Goal: Information Seeking & Learning: Learn about a topic

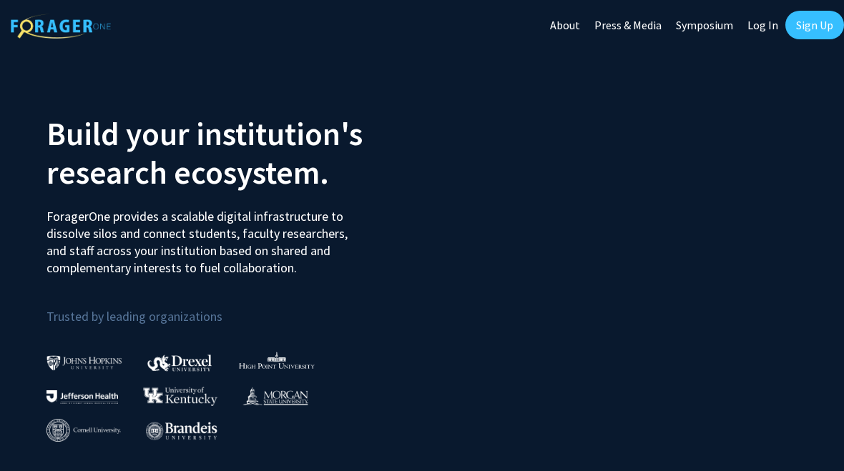
click at [796, 45] on div "Skip navigation About Press & Media Symposium Log In Sign Up" at bounding box center [693, 25] width 301 height 50
click at [837, 24] on link "Sign Up" at bounding box center [814, 25] width 59 height 29
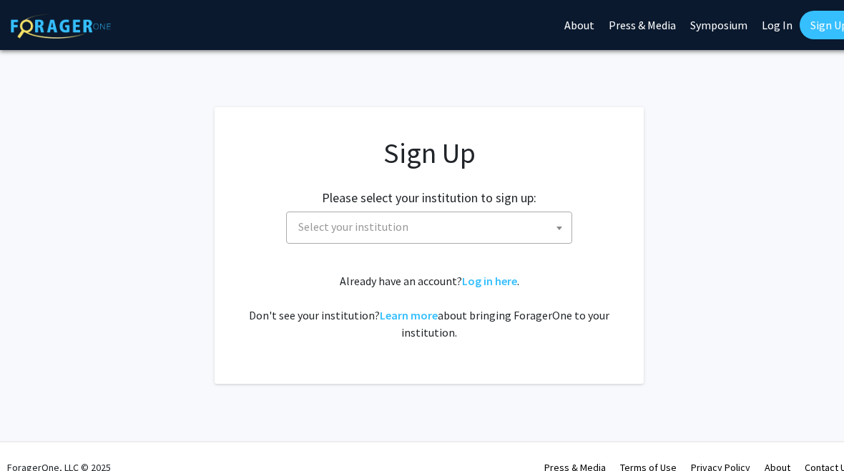
click at [513, 229] on span "Select your institution" at bounding box center [432, 226] width 279 height 29
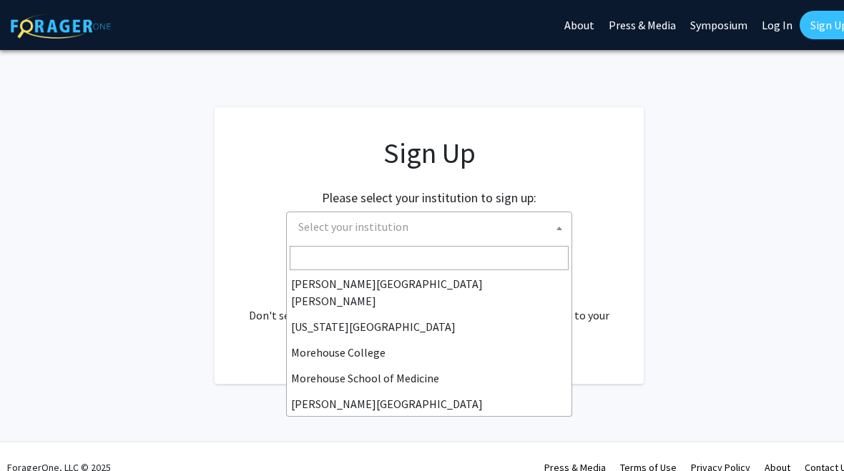
scroll to position [340, 0]
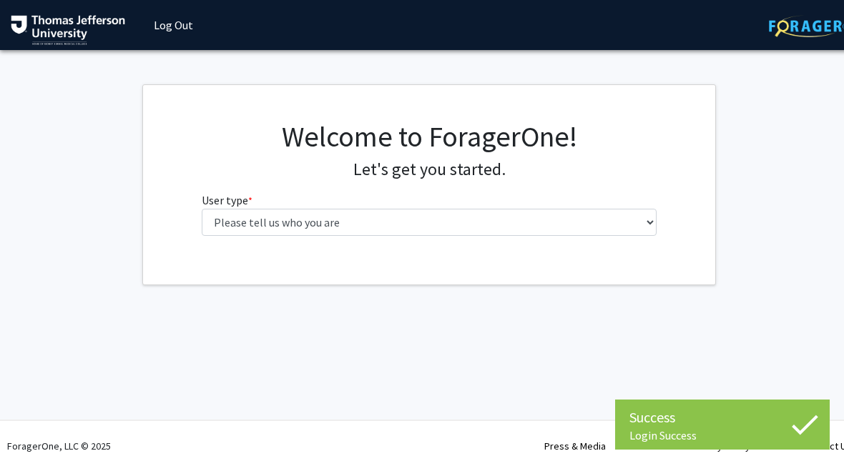
click at [616, 202] on fg-select "User type * required Please tell us who you are Undergraduate Student Master's …" at bounding box center [430, 214] width 456 height 44
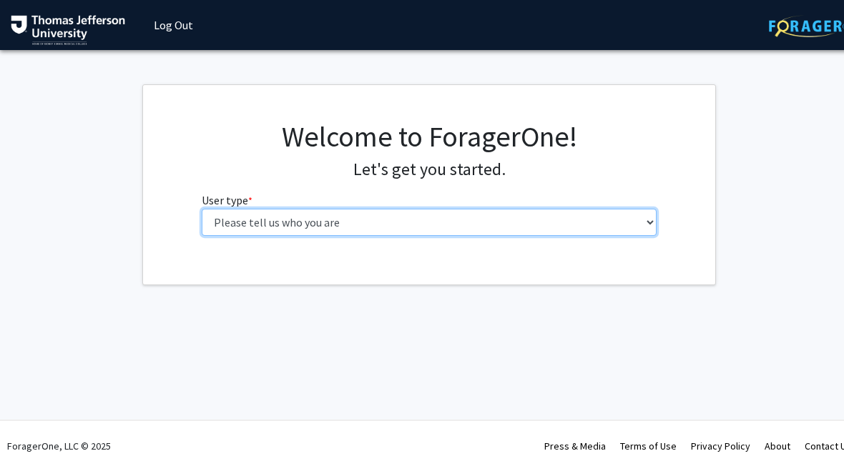
click at [624, 230] on select "Please tell us who you are Undergraduate Student Master's Student Doctoral Cand…" at bounding box center [430, 222] width 456 height 27
select select "3: doc"
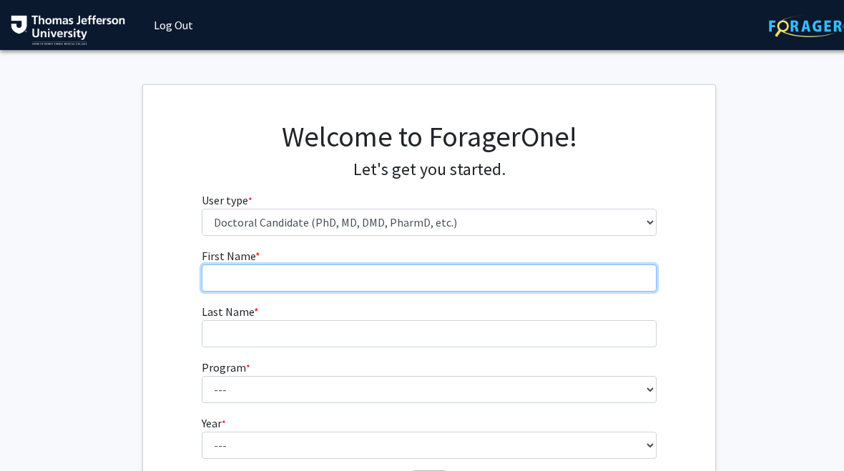
click at [609, 265] on input "First Name * required" at bounding box center [430, 278] width 456 height 27
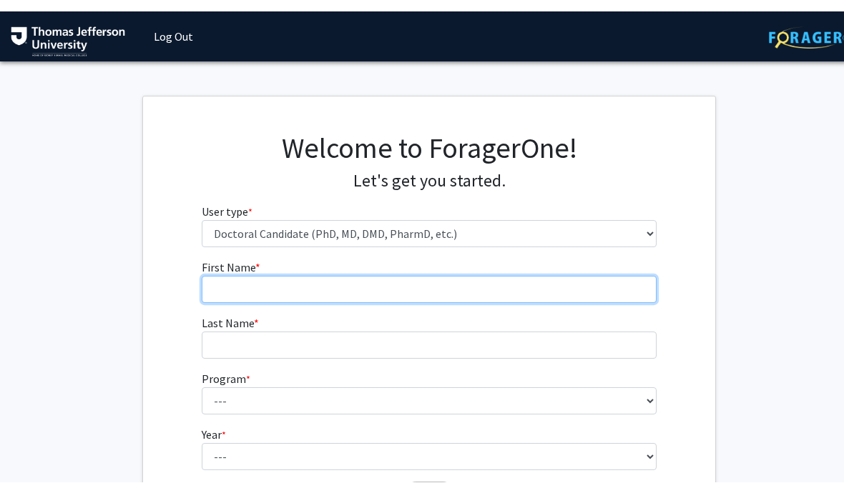
scroll to position [0, 7]
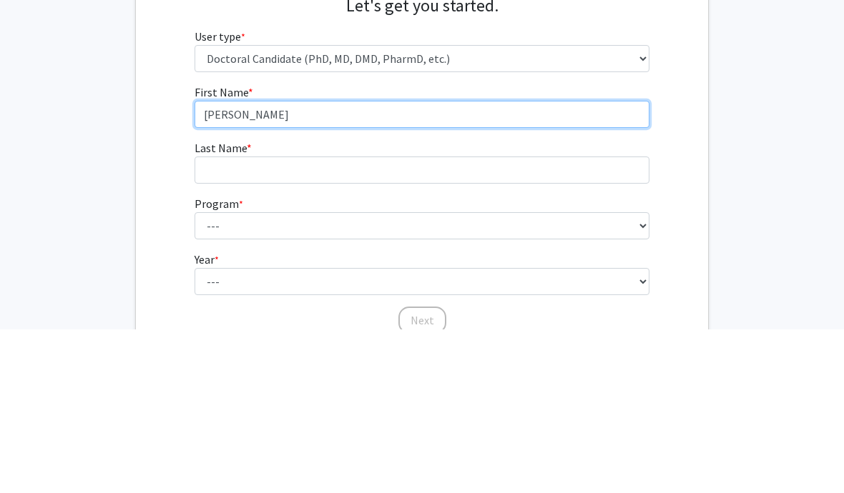
type input "[PERSON_NAME]"
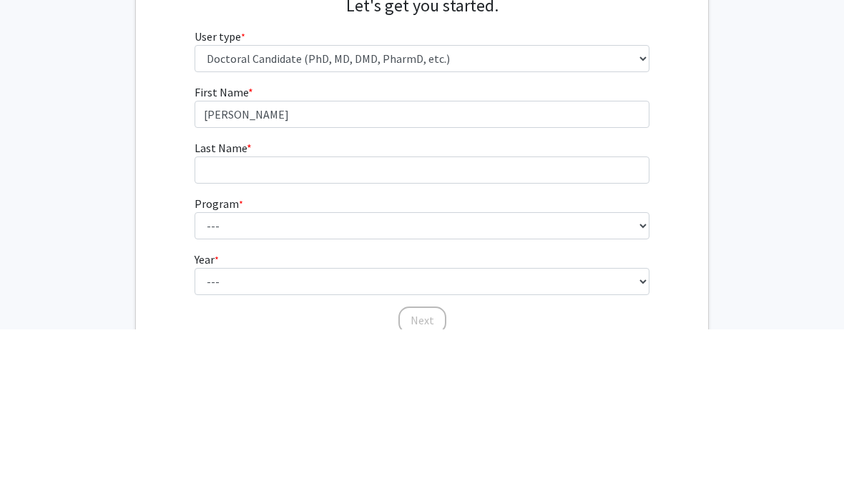
click at [523, 320] on input "Last Name * required" at bounding box center [423, 333] width 456 height 27
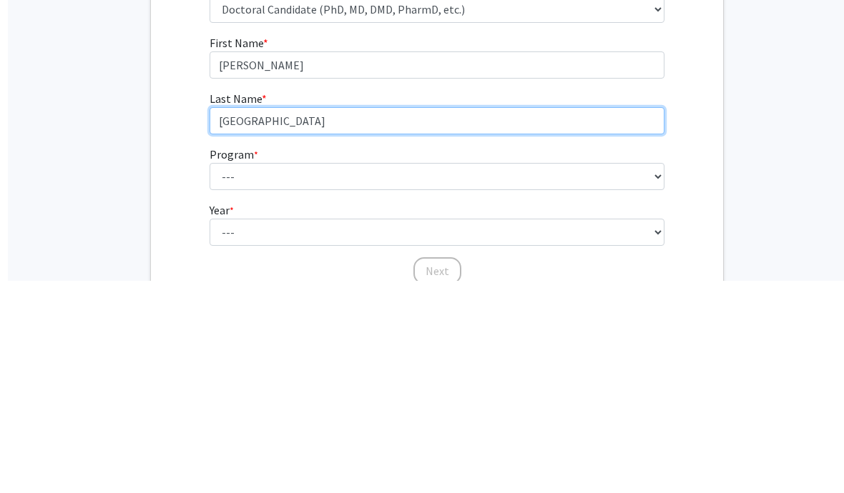
scroll to position [121, 0]
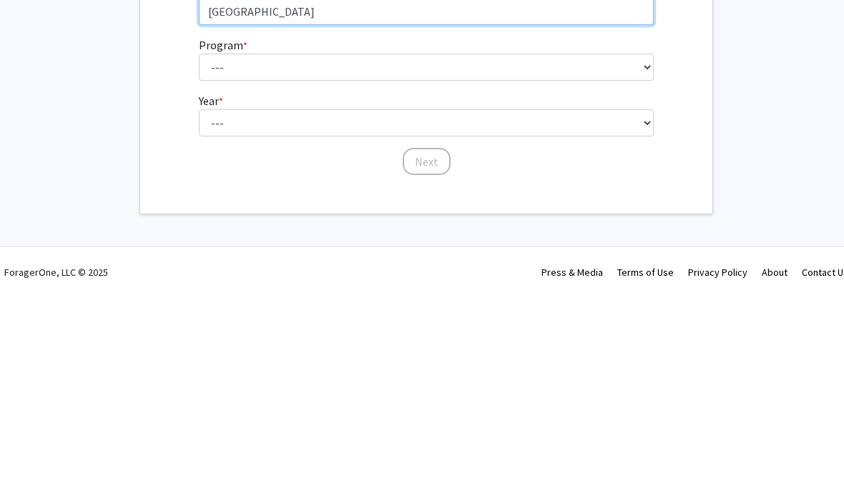
type input "[GEOGRAPHIC_DATA]"
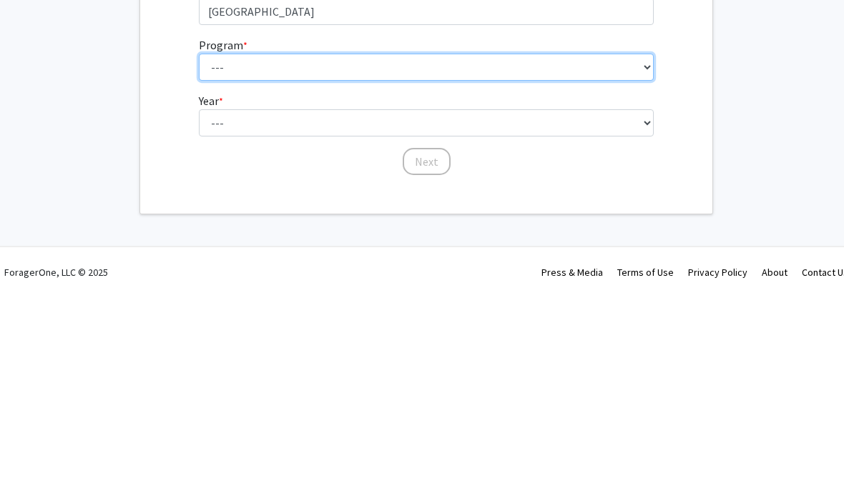
click at [619, 255] on select "--- Accelerated 3+3 BS in Health Sciences/Doctor of [MEDICAL_DATA] Accelerated …" at bounding box center [427, 268] width 456 height 27
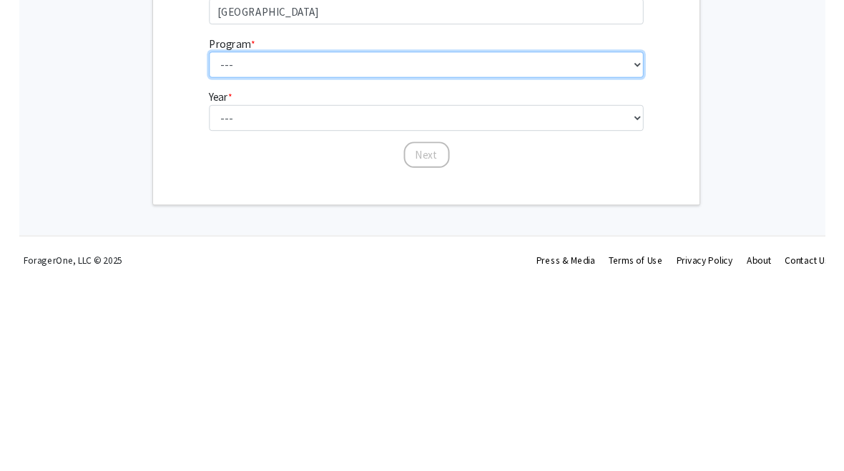
scroll to position [148, 3]
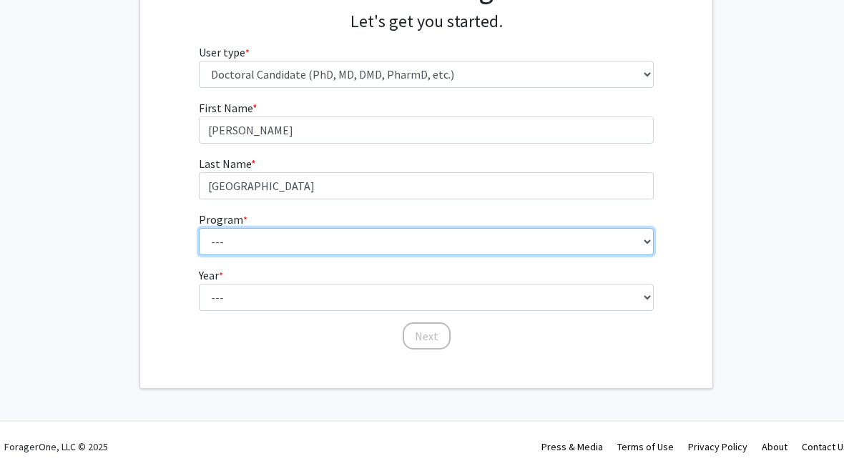
select select "35: 815"
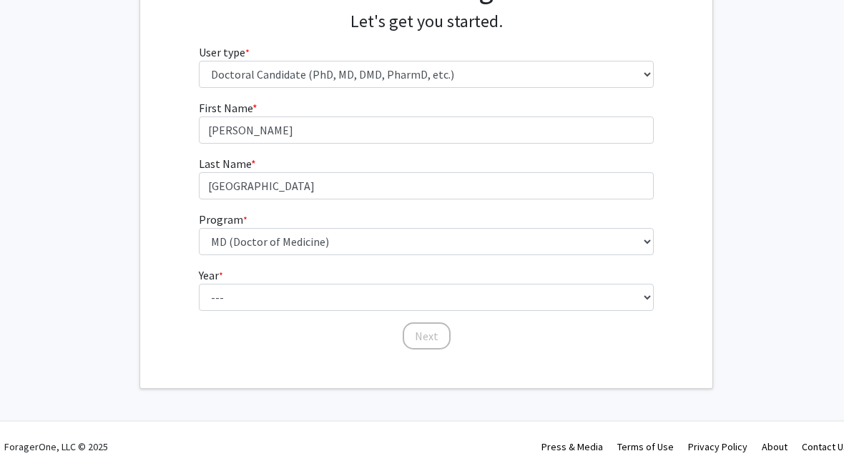
click at [510, 280] on fg-select "Year * required --- First Year Second Year Third Year Fourth Year Fifth Year Si…" at bounding box center [427, 289] width 456 height 44
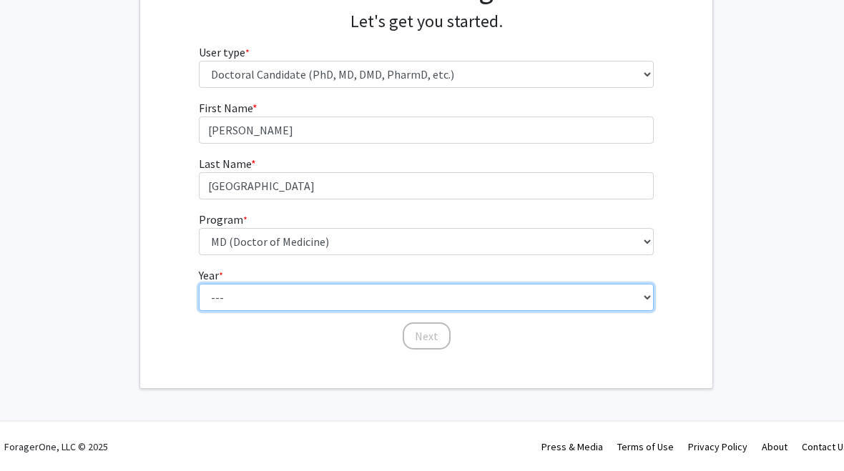
click at [544, 291] on select "--- First Year Second Year Third Year Fourth Year Fifth Year Sixth Year Seventh…" at bounding box center [427, 297] width 456 height 27
select select "1: first_year"
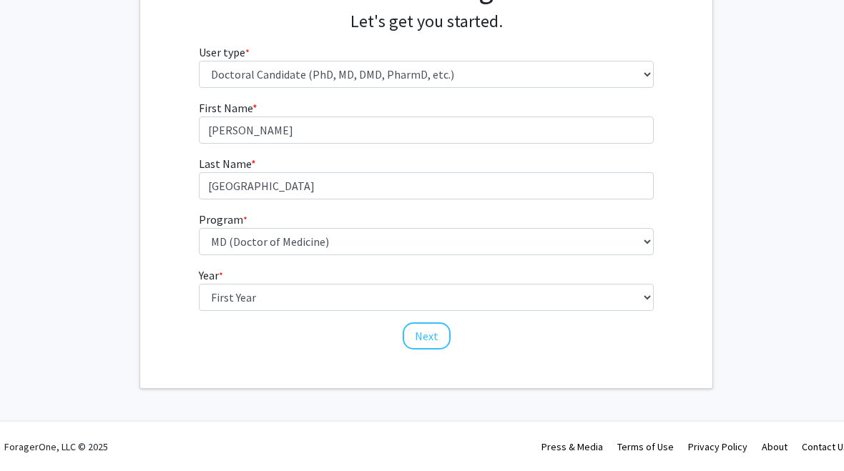
click at [438, 333] on button "Next" at bounding box center [427, 336] width 48 height 27
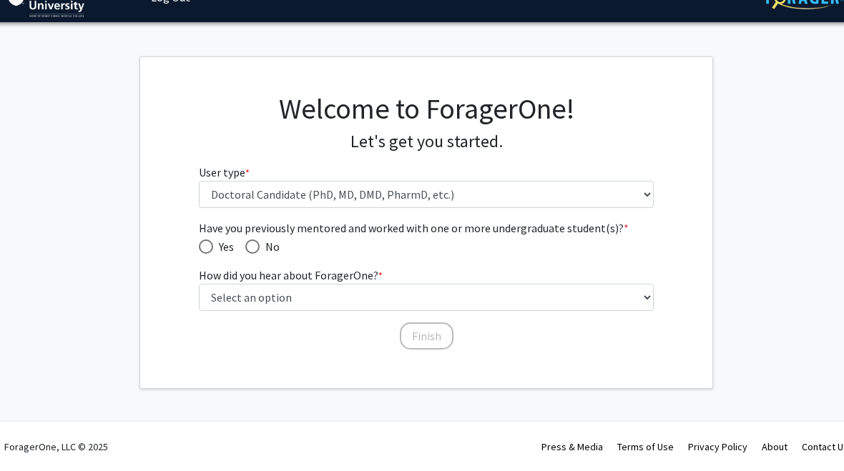
scroll to position [27, 3]
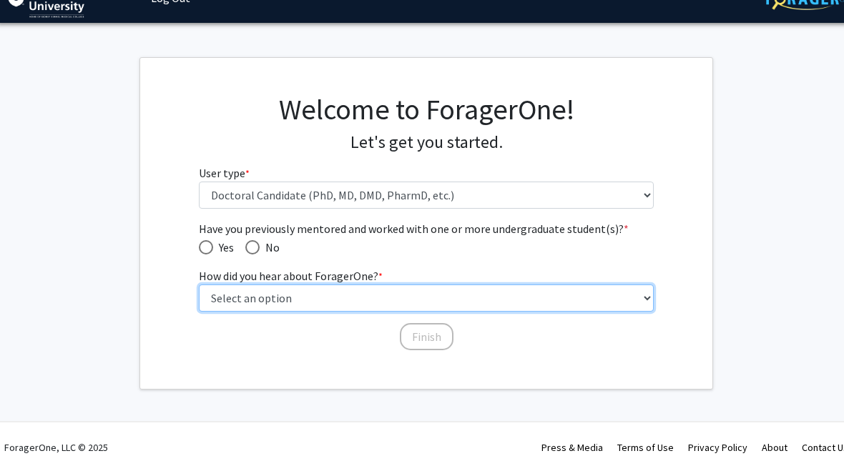
click at [621, 285] on select "Select an option Peer/student recommendation Faculty/staff recommendation Unive…" at bounding box center [427, 298] width 456 height 27
select select "2: faculty_recommendation"
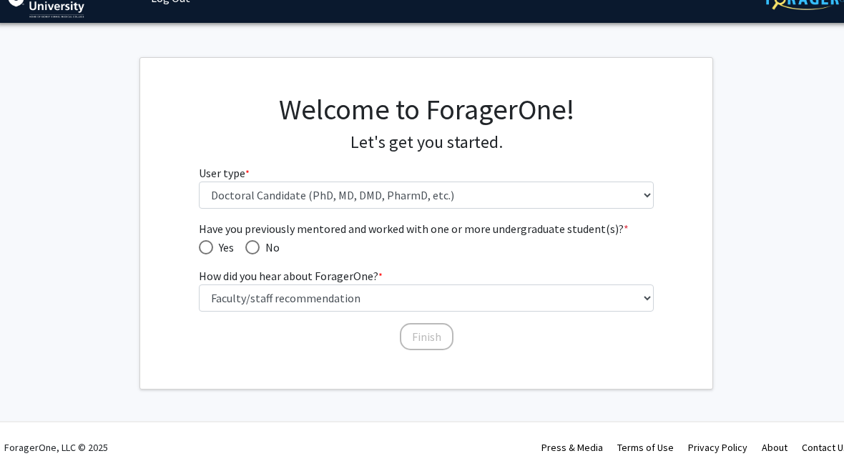
click at [250, 230] on span "Have you previously mentored and worked with one or more undergraduate student(…" at bounding box center [427, 228] width 456 height 17
click at [257, 239] on label "No" at bounding box center [262, 247] width 34 height 17
click at [257, 240] on input "No" at bounding box center [252, 247] width 14 height 14
radio input "true"
click at [434, 339] on button "Finish" at bounding box center [427, 336] width 54 height 27
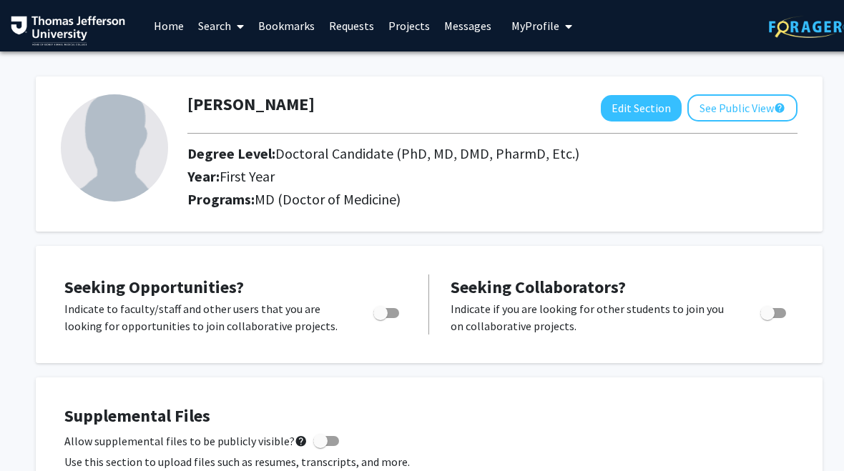
click at [167, 18] on link "Home" at bounding box center [169, 26] width 44 height 50
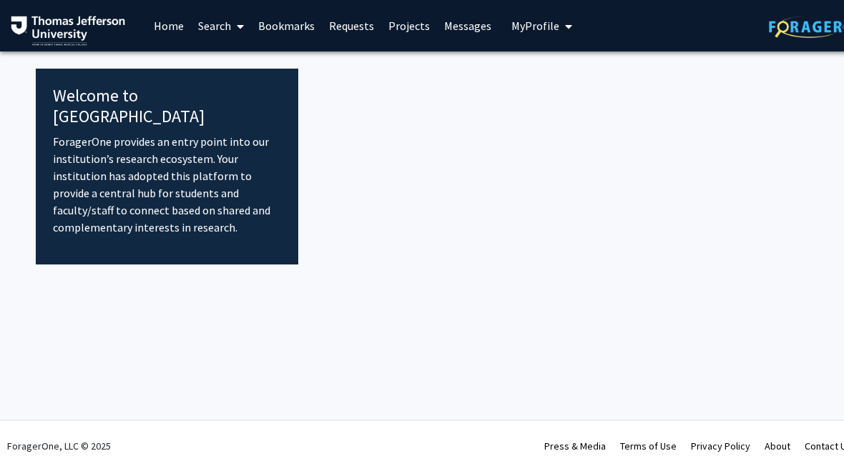
click at [213, 25] on link "Search" at bounding box center [221, 26] width 60 height 50
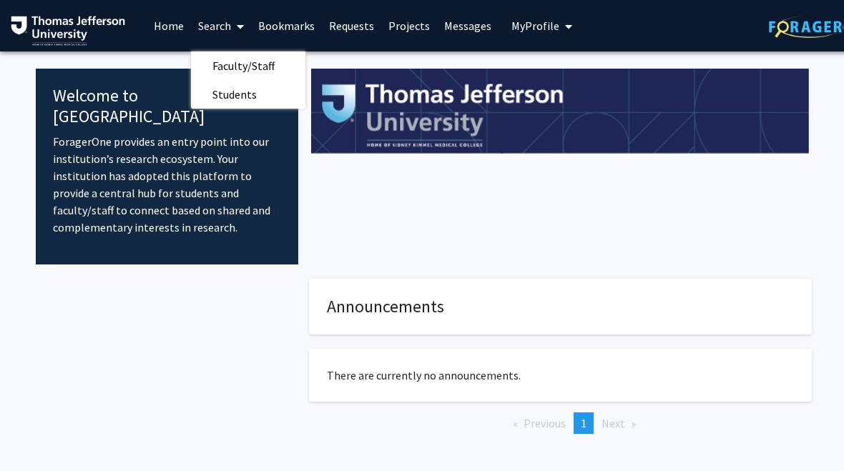
click at [221, 57] on span "Faculty/Staff" at bounding box center [243, 65] width 105 height 29
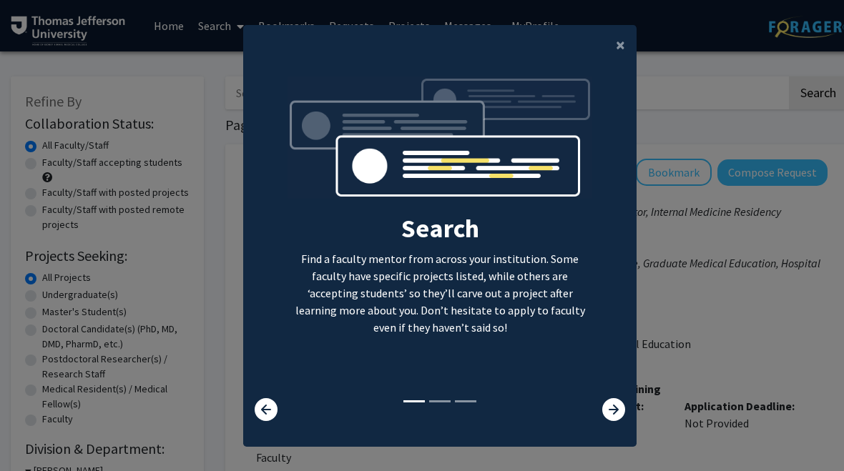
click at [605, 421] on icon at bounding box center [613, 409] width 23 height 23
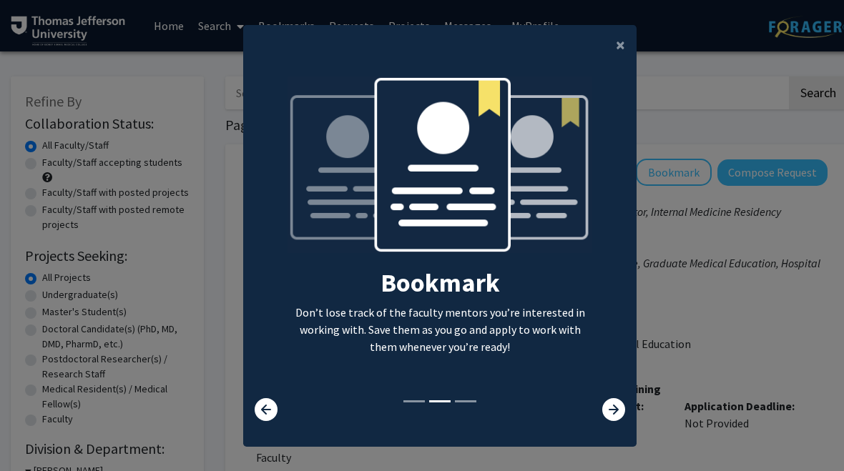
click at [611, 416] on icon at bounding box center [613, 409] width 23 height 23
click at [609, 416] on icon at bounding box center [613, 409] width 23 height 23
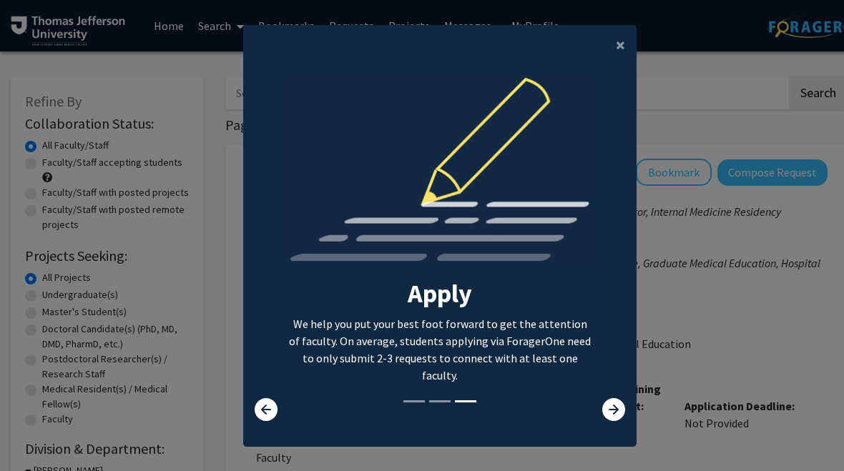
click at [618, 40] on span "×" at bounding box center [620, 45] width 9 height 22
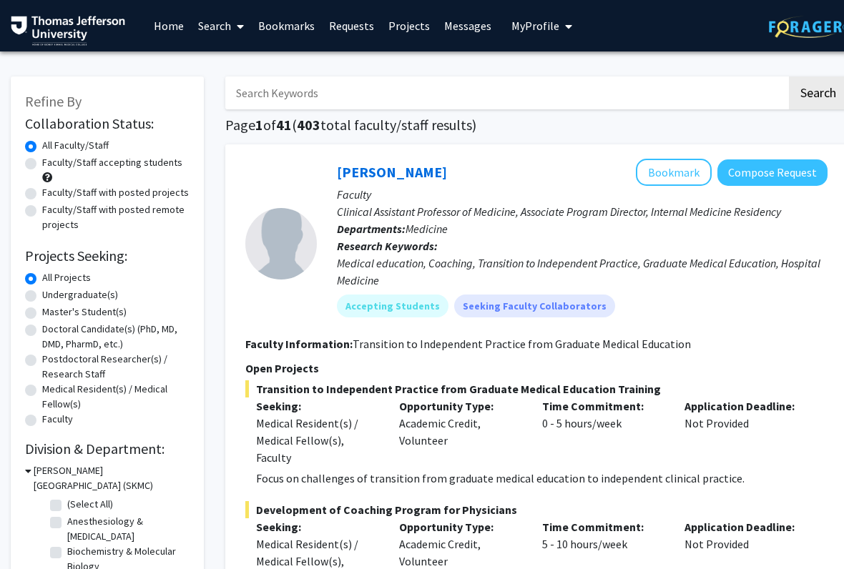
click at [122, 167] on label "Faculty/Staff accepting students" at bounding box center [112, 162] width 140 height 15
click at [51, 164] on input "Faculty/Staff accepting students" at bounding box center [46, 159] width 9 height 9
radio input "true"
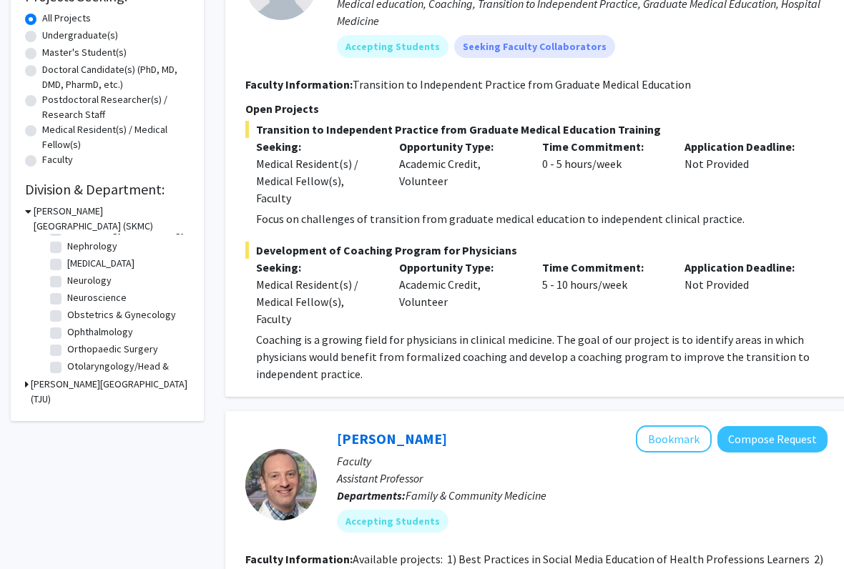
scroll to position [293, 0]
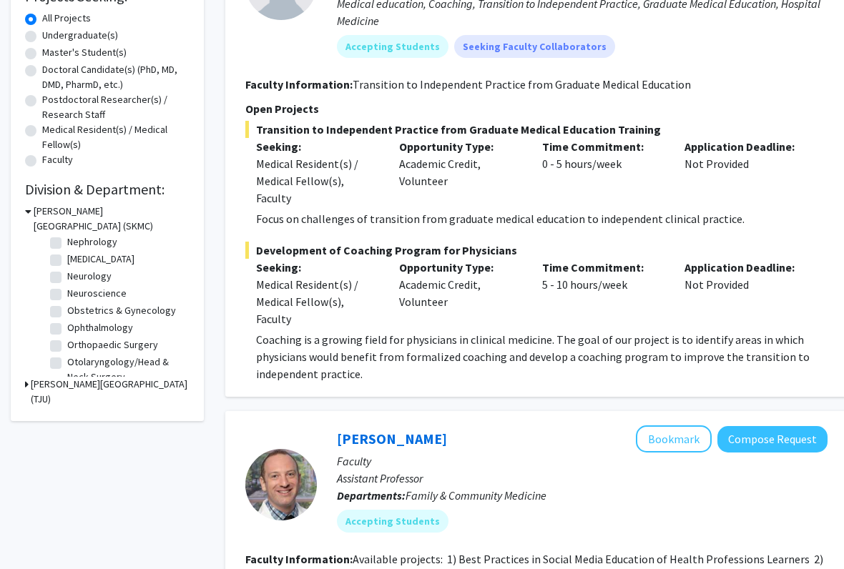
click at [67, 272] on label "Neurology" at bounding box center [89, 277] width 44 height 15
click at [67, 272] on input "Neurology" at bounding box center [71, 274] width 9 height 9
checkbox input "true"
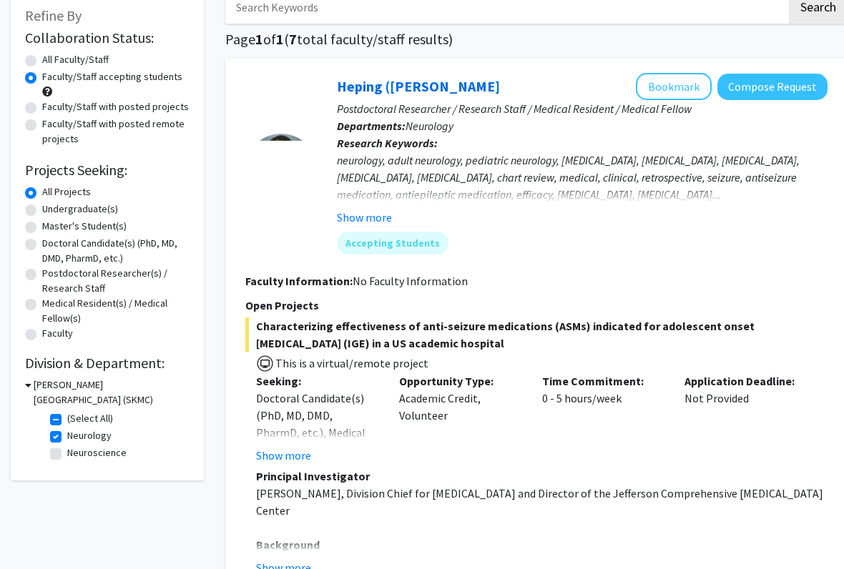
scroll to position [87, 0]
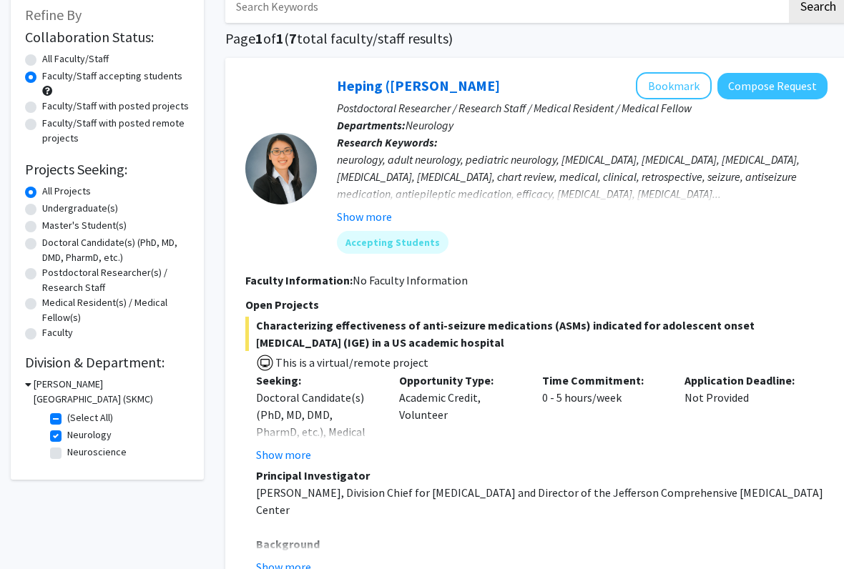
click at [110, 445] on label "Neuroscience" at bounding box center [96, 452] width 59 height 15
click at [77, 445] on input "Neuroscience" at bounding box center [71, 449] width 9 height 9
checkbox input "true"
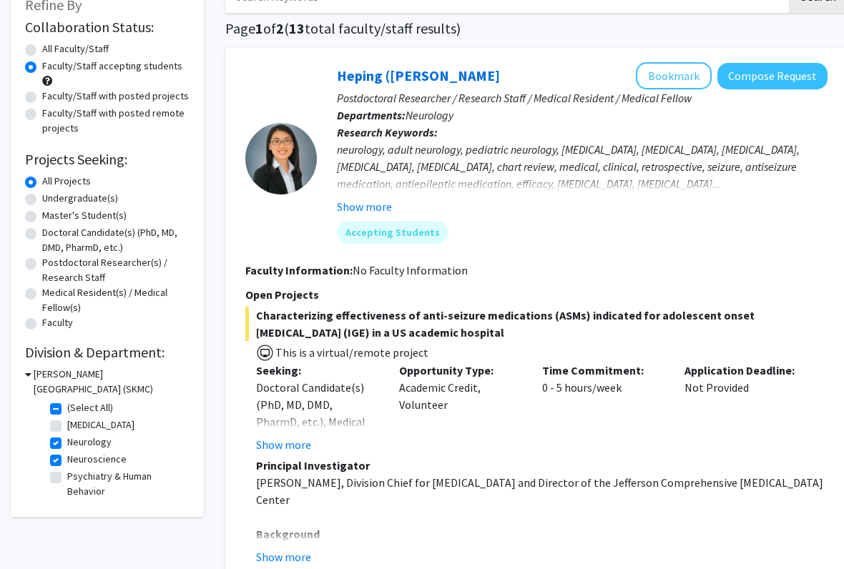
scroll to position [99, 0]
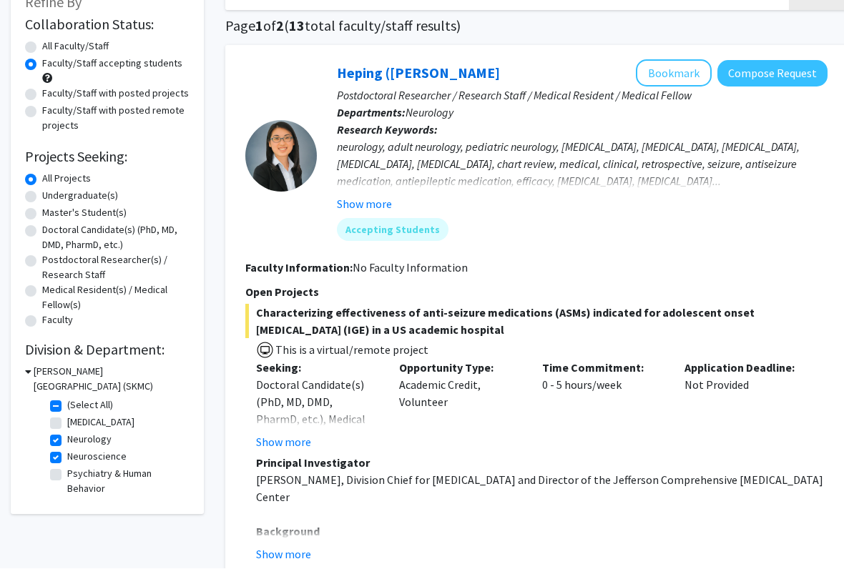
click at [134, 426] on label "[MEDICAL_DATA]" at bounding box center [100, 423] width 67 height 15
click at [77, 425] on input "[MEDICAL_DATA]" at bounding box center [71, 420] width 9 height 9
checkbox input "true"
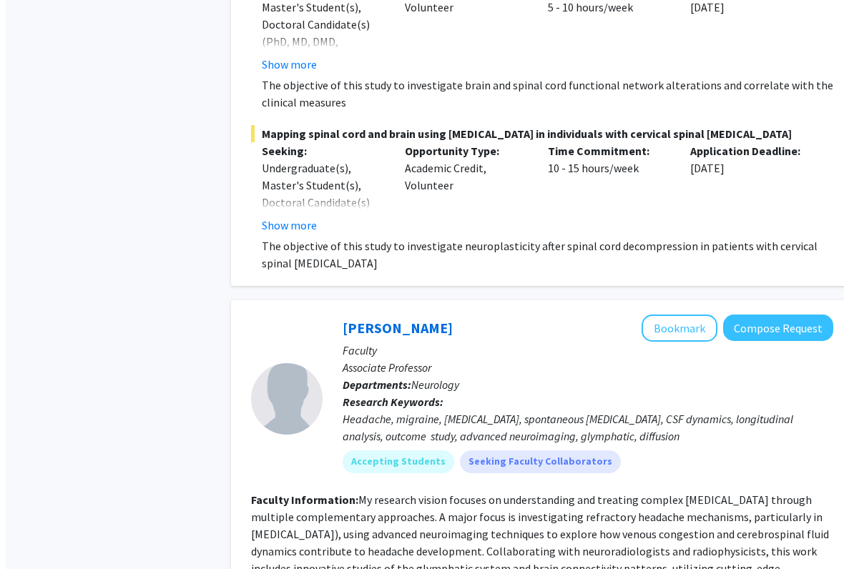
scroll to position [2575, 0]
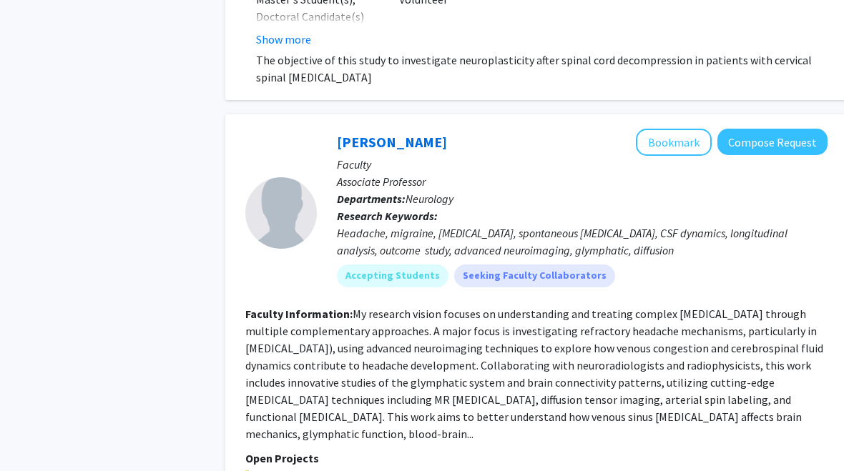
checkbox input "false"
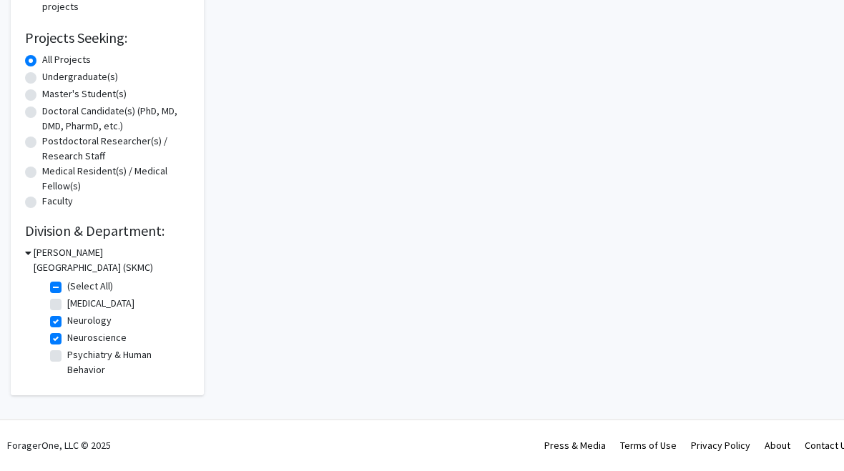
scroll to position [216, 0]
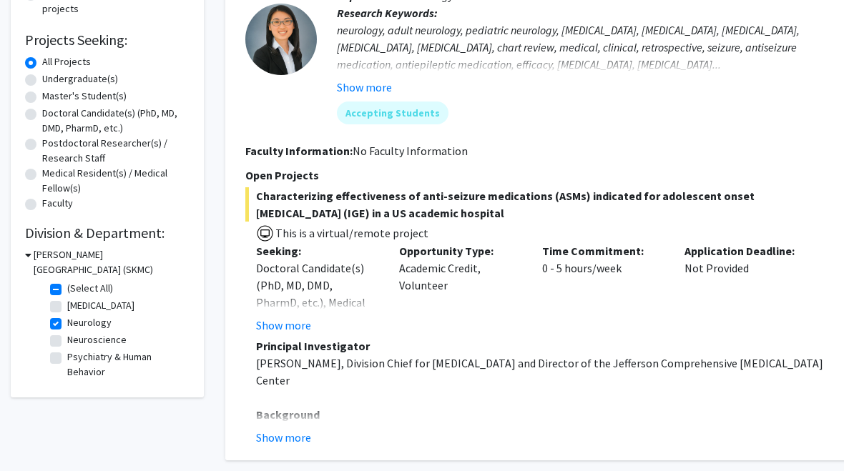
checkbox input "false"
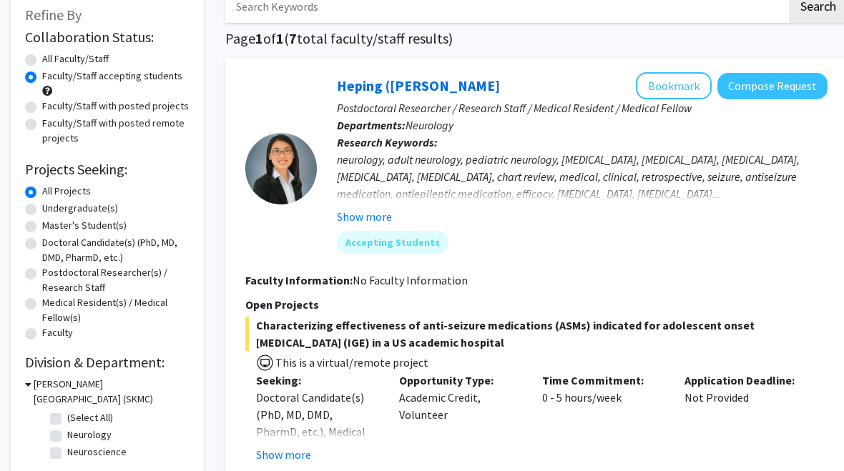
checkbox input "false"
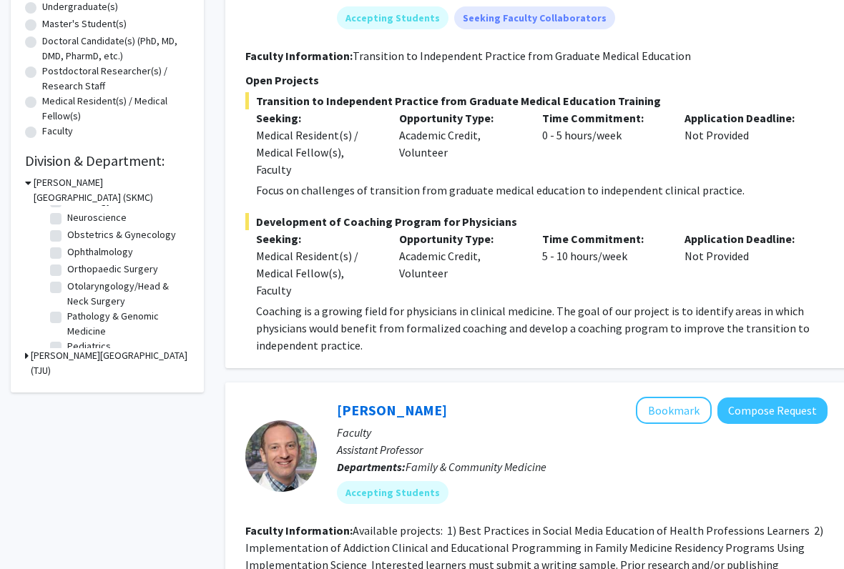
scroll to position [333, 0]
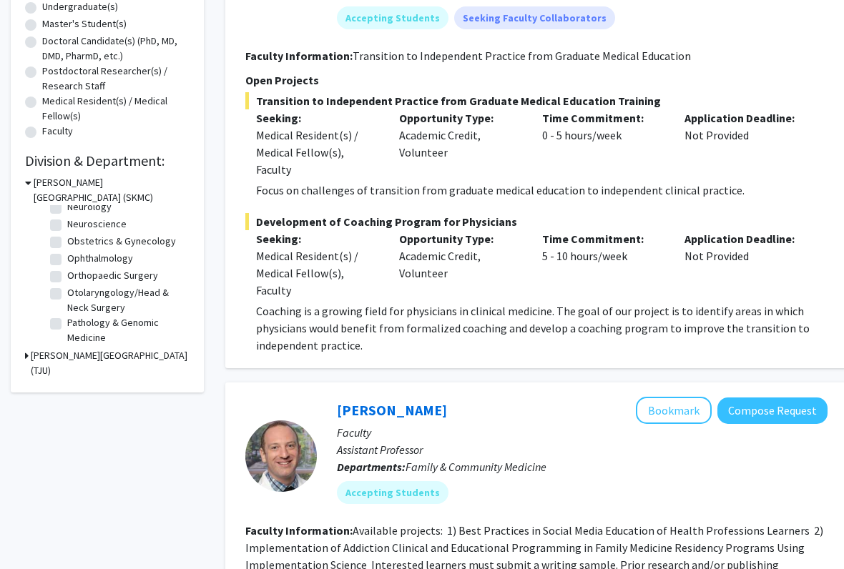
click at [67, 271] on label "Orthopaedic Surgery" at bounding box center [112, 276] width 91 height 15
click at [67, 271] on input "Orthopaedic Surgery" at bounding box center [71, 273] width 9 height 9
checkbox input "true"
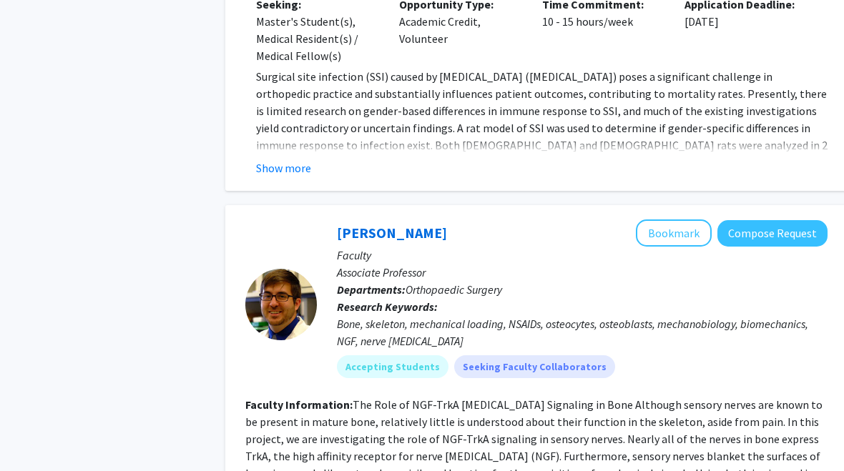
scroll to position [745, 0]
